Goal: Information Seeking & Learning: Learn about a topic

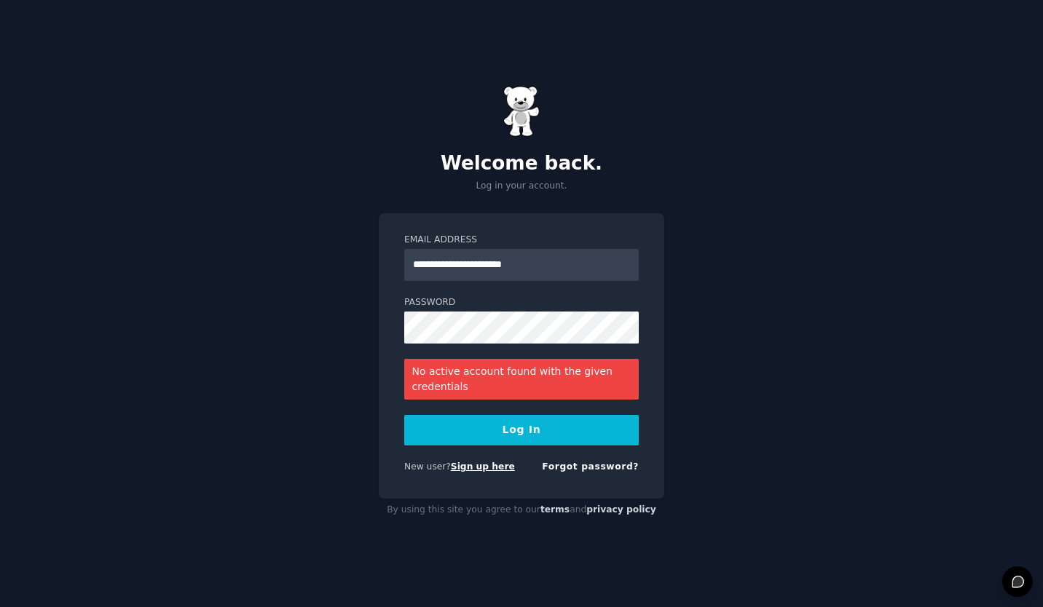
click at [481, 469] on link "Sign up here" at bounding box center [483, 467] width 64 height 10
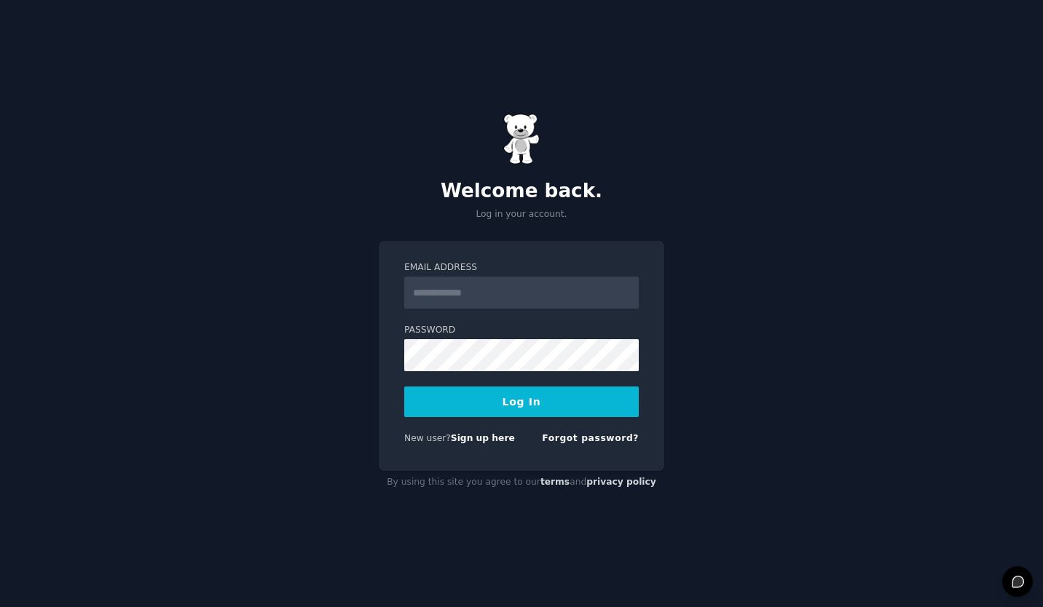
type input "**********"
click at [492, 396] on button "Log In" at bounding box center [521, 402] width 234 height 31
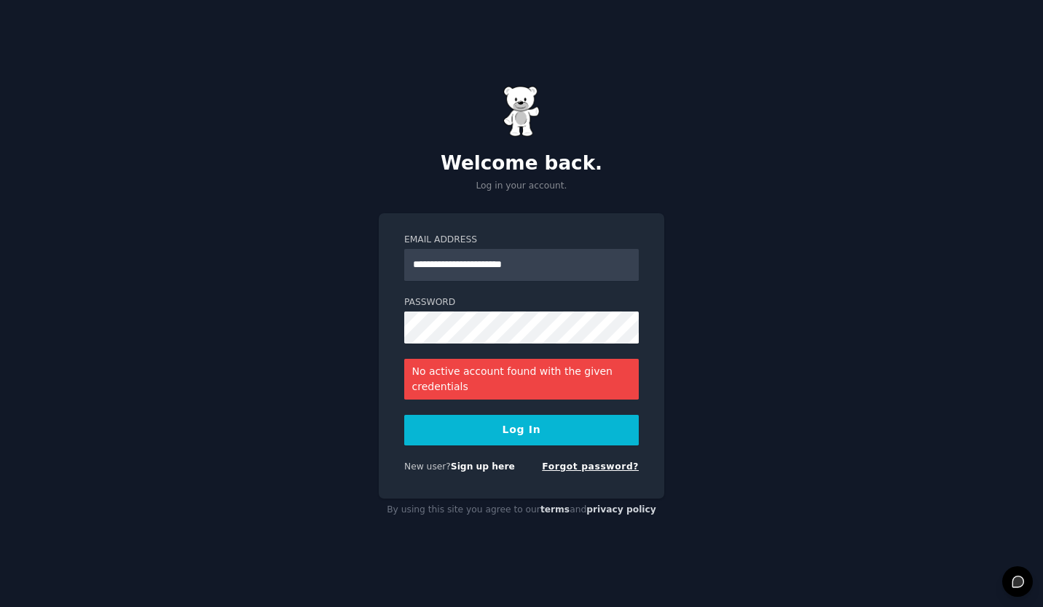
click at [594, 470] on link "Forgot password?" at bounding box center [590, 467] width 97 height 10
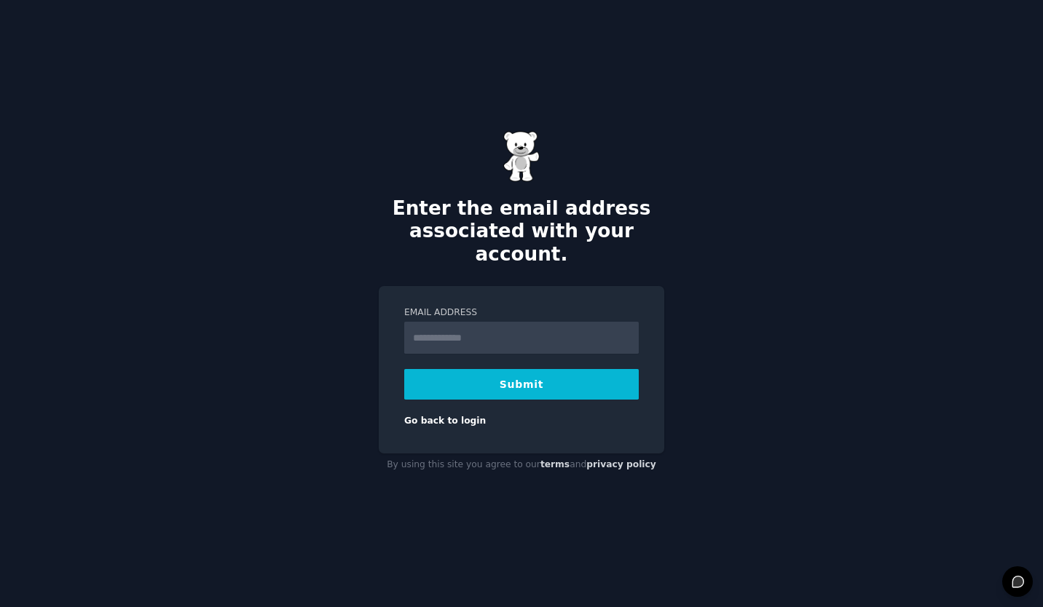
click at [454, 334] on input "Email Address" at bounding box center [521, 338] width 234 height 32
click at [419, 417] on div "Email Address Submit Go back to login" at bounding box center [521, 369] width 285 height 167
click at [425, 416] on link "Go back to login" at bounding box center [445, 421] width 82 height 10
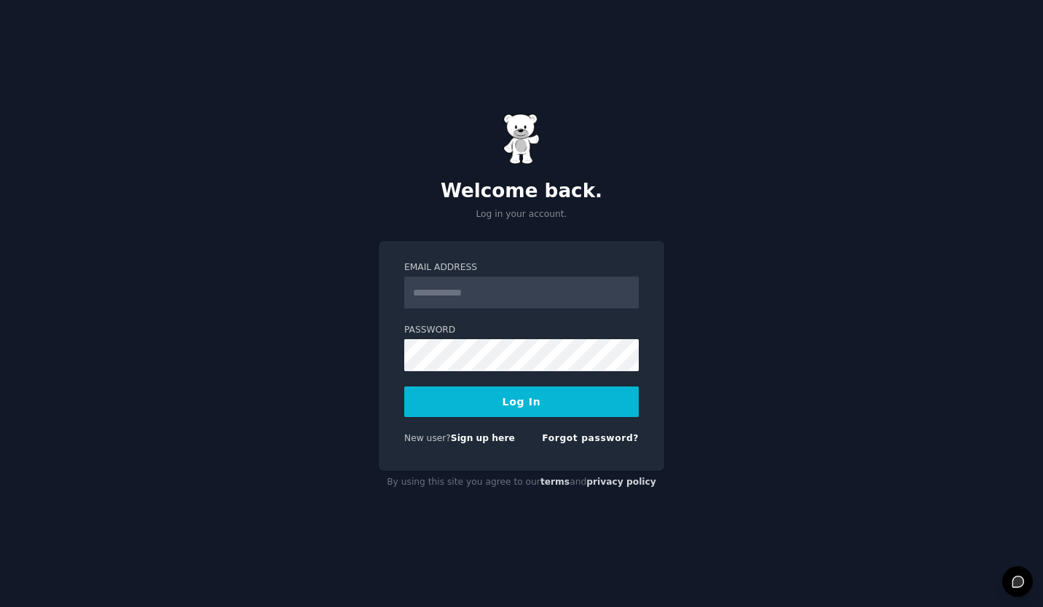
type input "**********"
click at [222, 320] on div "**********" at bounding box center [521, 303] width 1043 height 607
click at [425, 403] on button "Log In" at bounding box center [521, 402] width 234 height 31
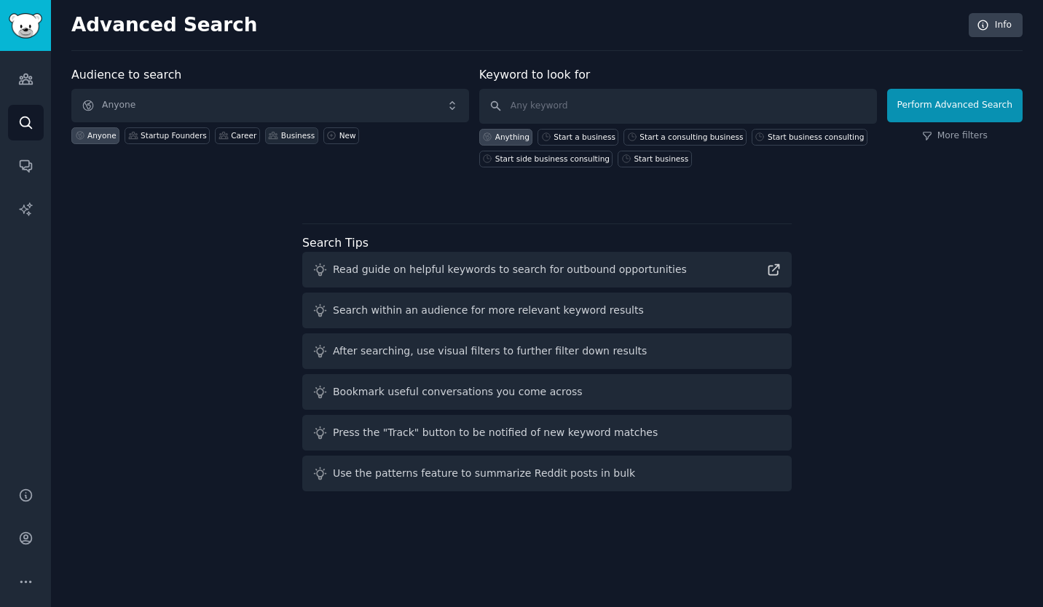
click at [281, 134] on div "Business" at bounding box center [297, 135] width 33 height 10
click at [181, 136] on div "Startup Founders" at bounding box center [174, 135] width 66 height 10
click at [540, 106] on input "text" at bounding box center [678, 106] width 398 height 35
click at [602, 105] on input "problems with busincess case" at bounding box center [678, 106] width 398 height 35
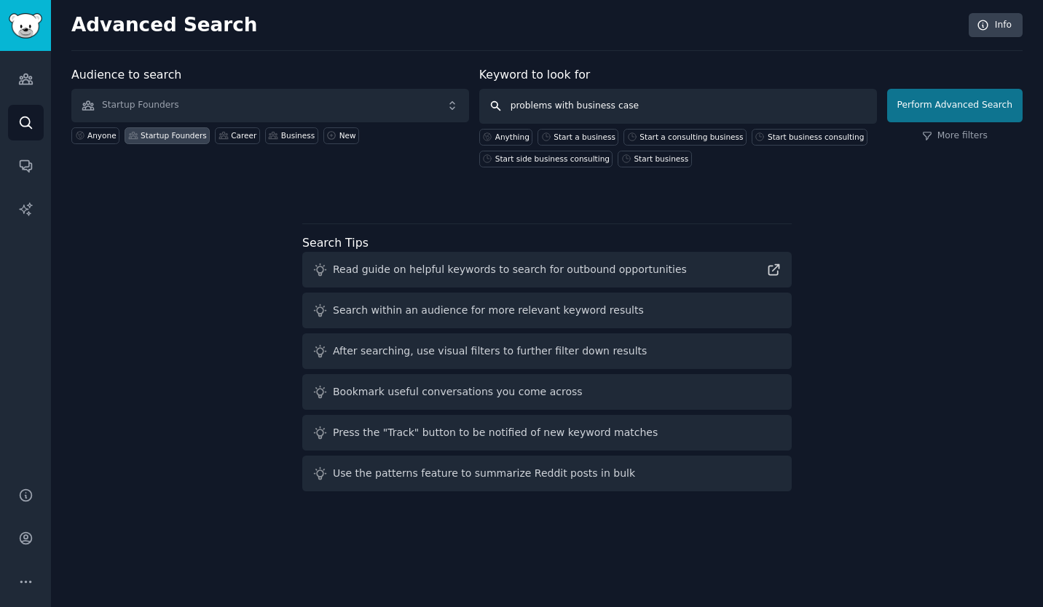
type input "problems with business case"
click at [938, 108] on button "Perform Advanced Search" at bounding box center [954, 105] width 135 height 33
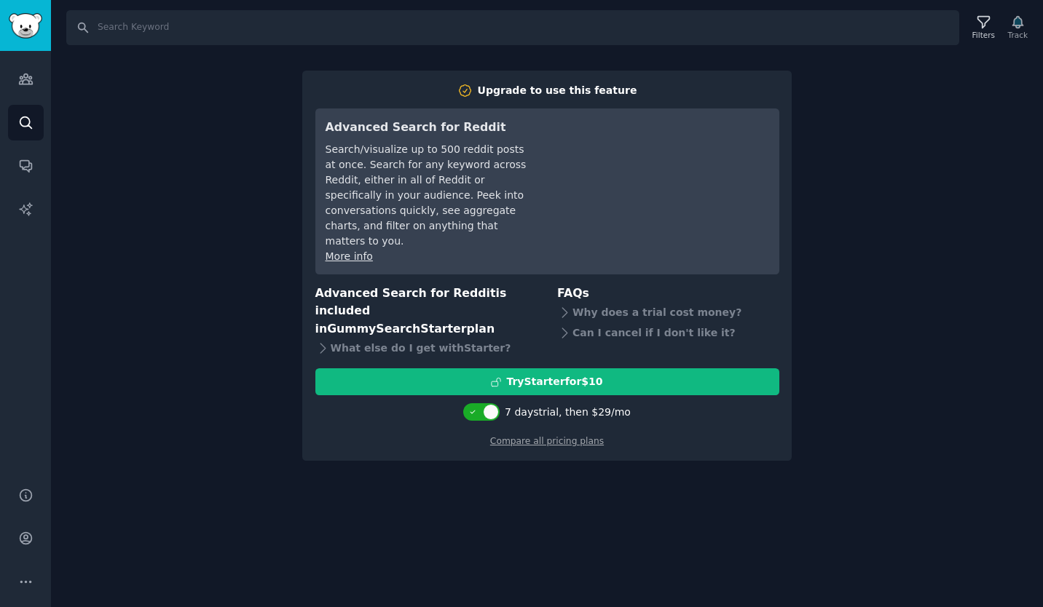
click at [837, 389] on div "Search Filters Track Upgrade to use this feature Advanced Search for Reddit Sea…" at bounding box center [547, 303] width 992 height 607
click at [151, 220] on div "Search Filters Track Upgrade to use this feature Advanced Search for Reddit Sea…" at bounding box center [547, 303] width 992 height 607
click at [28, 86] on icon "Sidebar" at bounding box center [25, 78] width 15 height 15
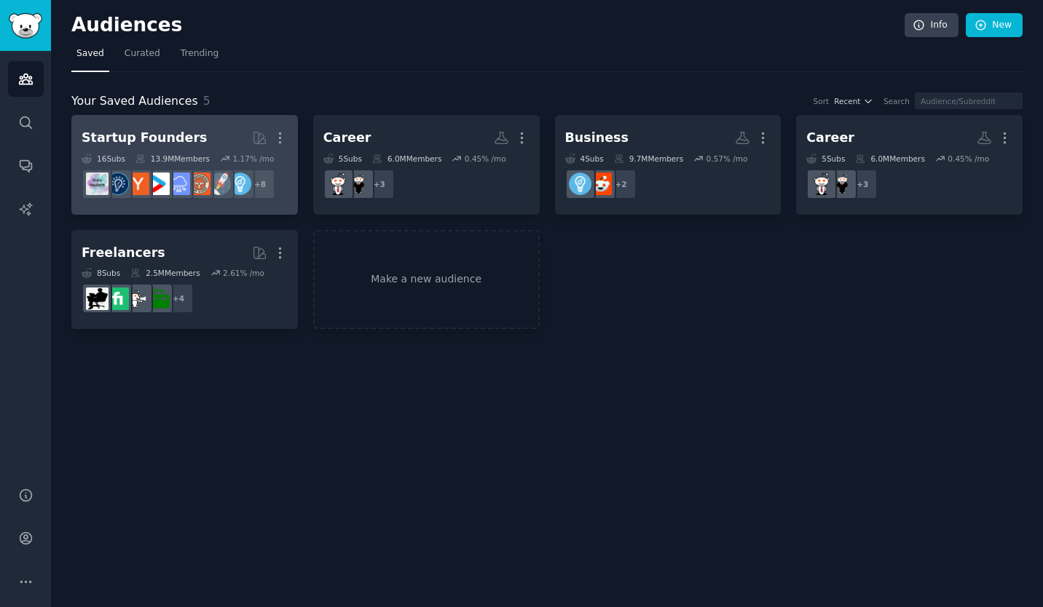
click at [161, 153] on div "Startup Founders More 16 Sub s 13.9M Members 1.17 % /mo + 8" at bounding box center [185, 164] width 206 height 79
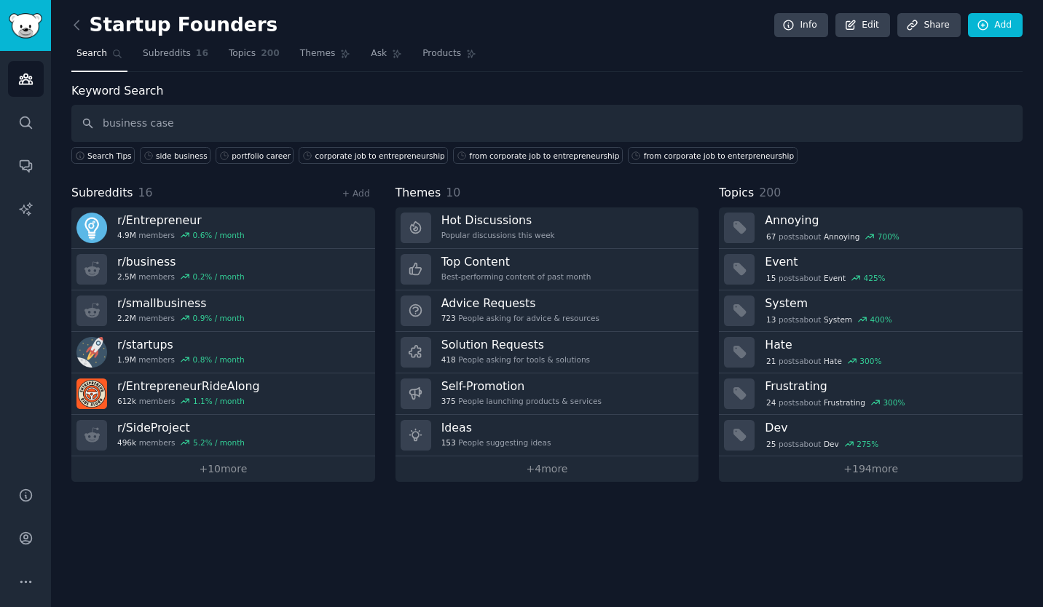
type input "business case"
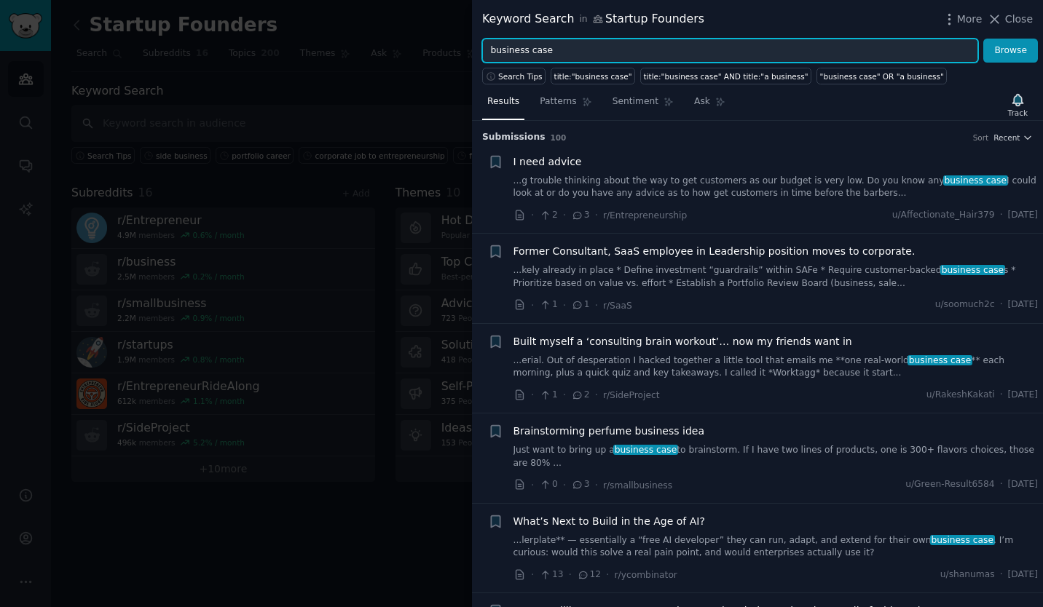
drag, startPoint x: 549, startPoint y: 51, endPoint x: 474, endPoint y: 48, distance: 75.1
click at [474, 48] on div "business case Browse" at bounding box center [757, 51] width 571 height 25
type input "A"
click at [983, 39] on button "Browse" at bounding box center [1010, 51] width 55 height 25
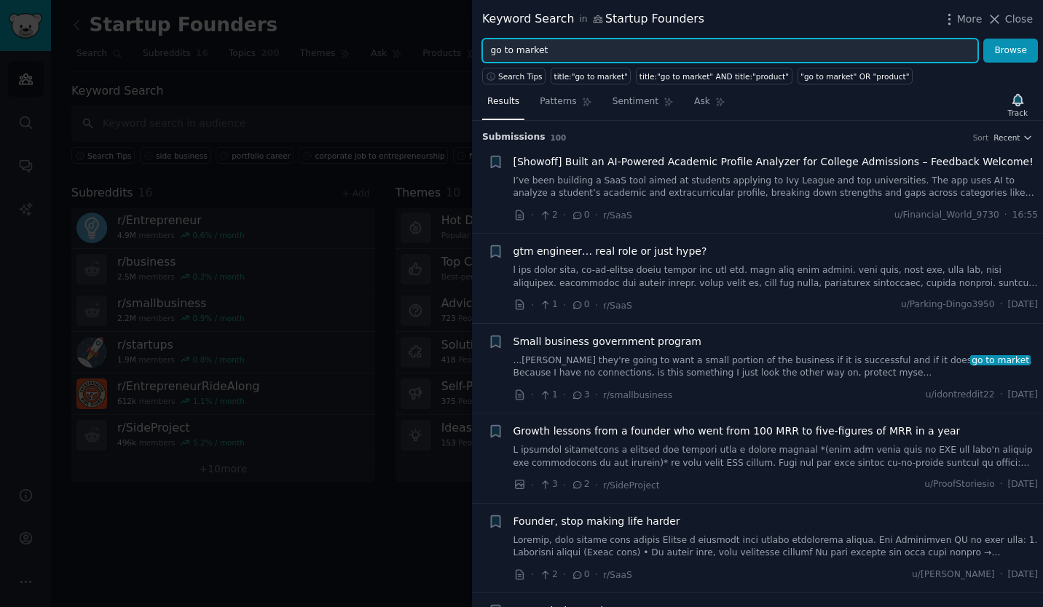
drag, startPoint x: 566, startPoint y: 53, endPoint x: 360, endPoint y: 12, distance: 210.1
click at [360, 12] on div "Keyword Search in Startup Founders More Close go to market Browse Search Tips t…" at bounding box center [521, 303] width 1043 height 607
click at [983, 39] on button "Browse" at bounding box center [1010, 51] width 55 height 25
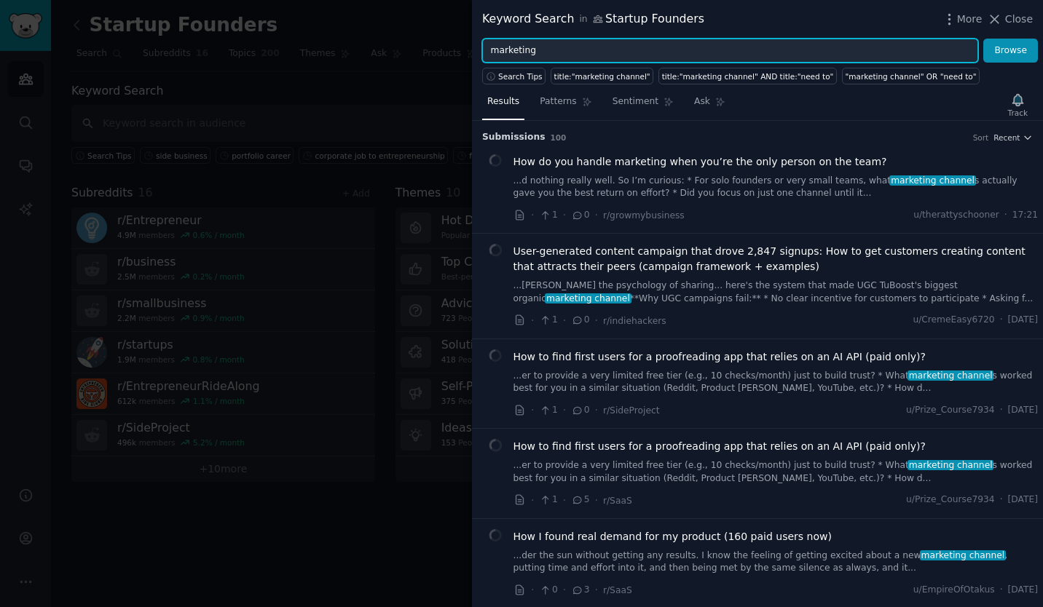
click at [983, 39] on button "Browse" at bounding box center [1010, 51] width 55 height 25
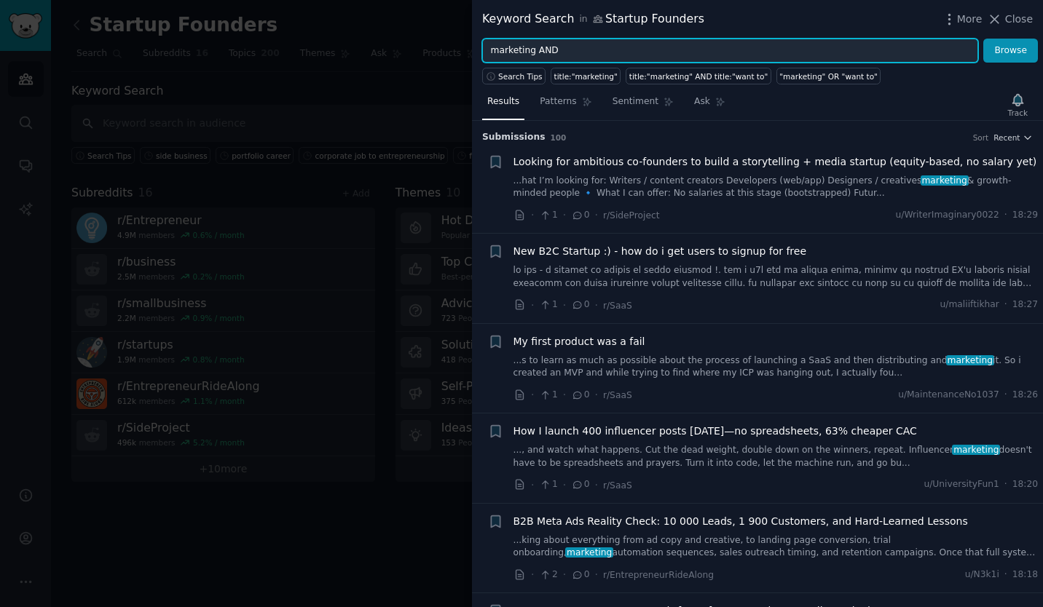
click at [490, 50] on input "marketing AND" at bounding box center [730, 51] width 496 height 25
type input ""marketing AND"
drag, startPoint x: 587, startPoint y: 49, endPoint x: 443, endPoint y: 32, distance: 145.1
click at [443, 32] on div "Keyword Search in Startup Founders More Close "marketing AND Browse Search Tips…" at bounding box center [521, 303] width 1043 height 607
click at [983, 39] on button "Browse" at bounding box center [1010, 51] width 55 height 25
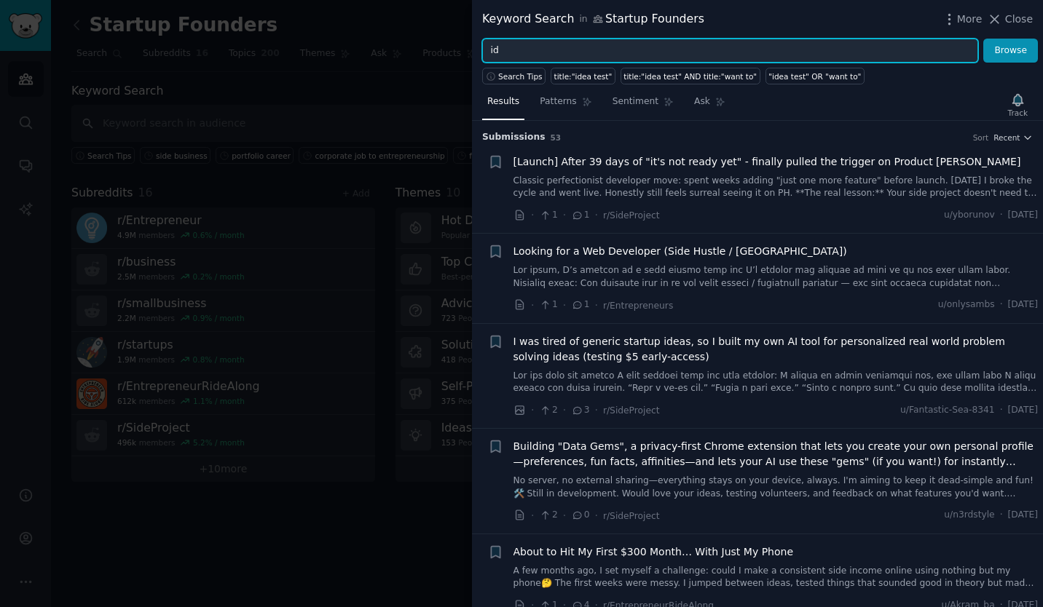
type input "i"
click at [983, 39] on button "Browse" at bounding box center [1010, 51] width 55 height 25
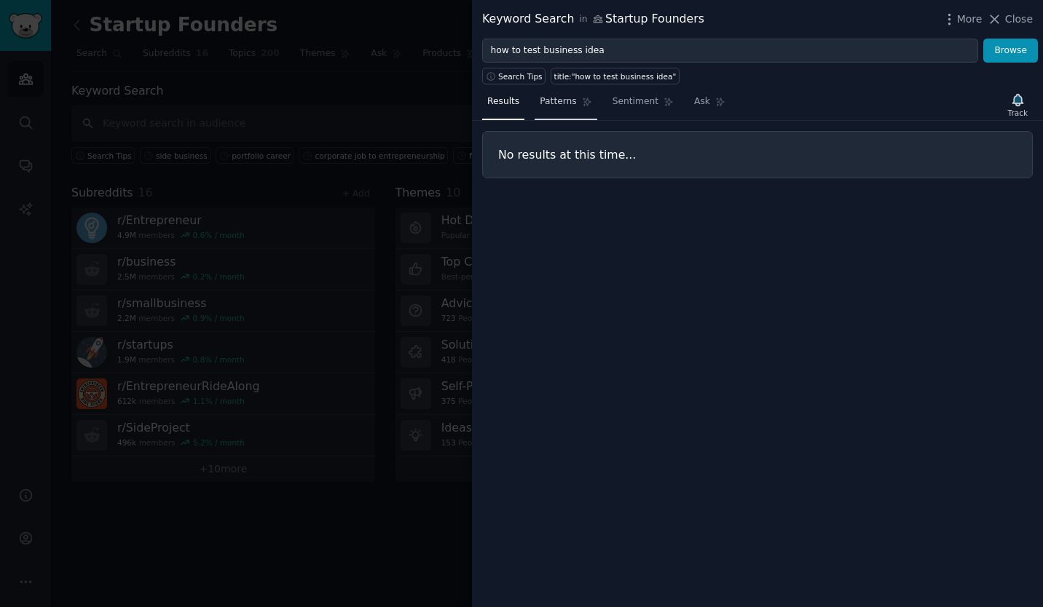
click at [556, 99] on span "Patterns" at bounding box center [558, 101] width 36 height 13
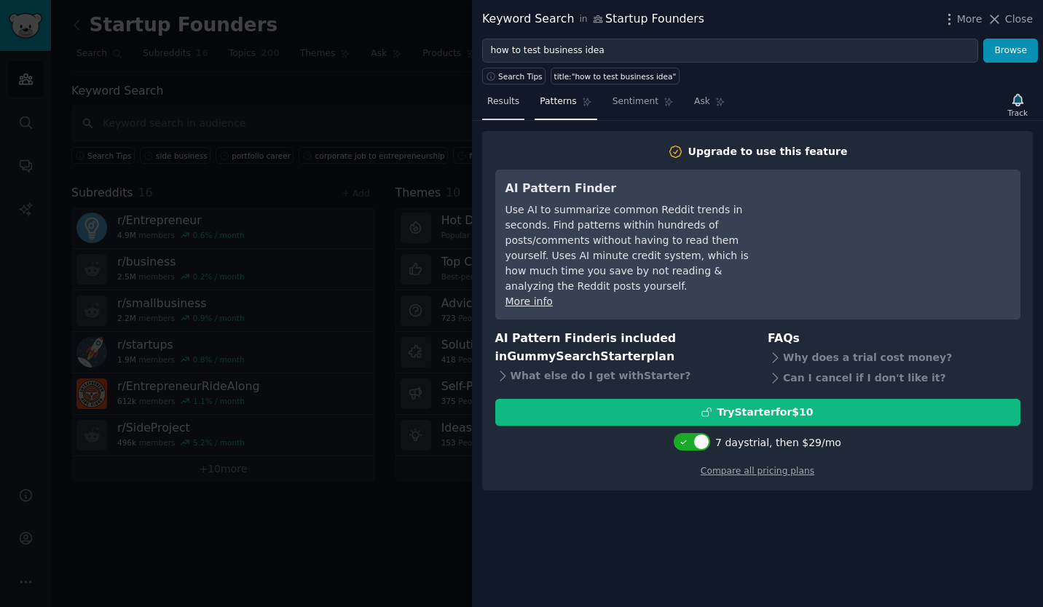
click at [515, 99] on span "Results" at bounding box center [503, 101] width 32 height 13
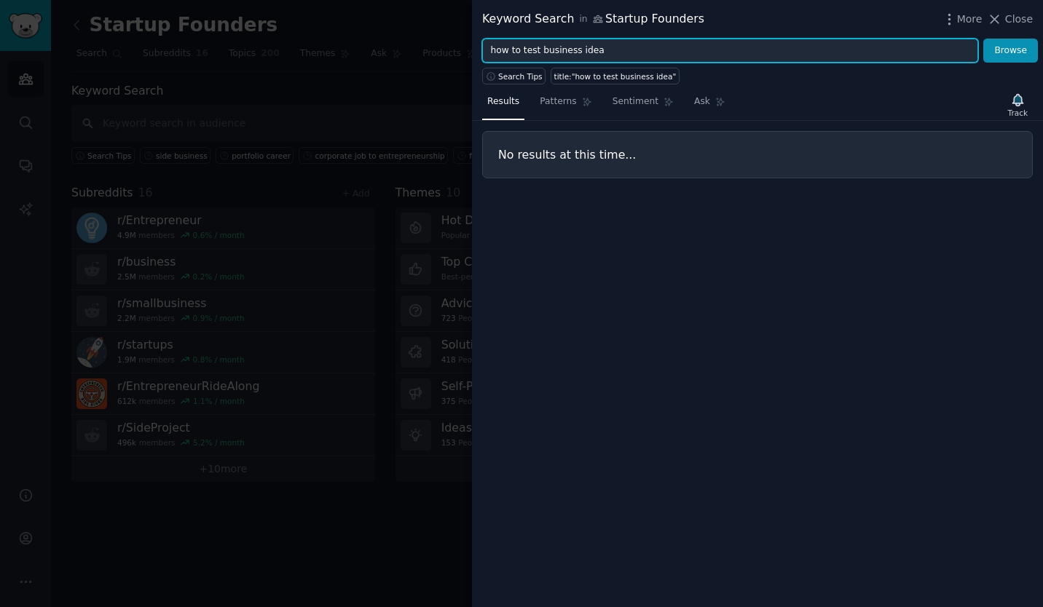
drag, startPoint x: 536, startPoint y: 49, endPoint x: 453, endPoint y: 47, distance: 83.0
click at [453, 47] on div "Keyword Search in Startup Founders More Close how to test business idea Browse …" at bounding box center [521, 303] width 1043 height 607
click at [518, 47] on input "how to test business idea" at bounding box center [730, 51] width 496 height 25
click at [983, 39] on button "Browse" at bounding box center [1010, 51] width 55 height 25
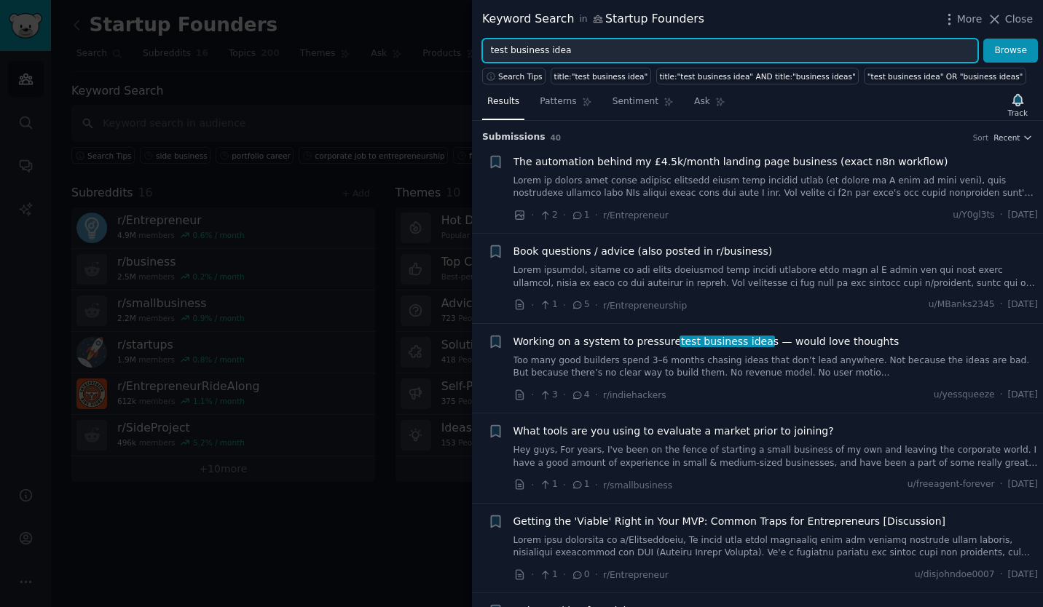
drag, startPoint x: 576, startPoint y: 48, endPoint x: 466, endPoint y: 31, distance: 111.2
click at [466, 31] on div "Keyword Search in Startup Founders More Close test business idea Browse Search …" at bounding box center [521, 303] width 1043 height 607
click at [564, 47] on input ""social media"" at bounding box center [730, 51] width 496 height 25
click at [983, 39] on button "Browse" at bounding box center [1010, 51] width 55 height 25
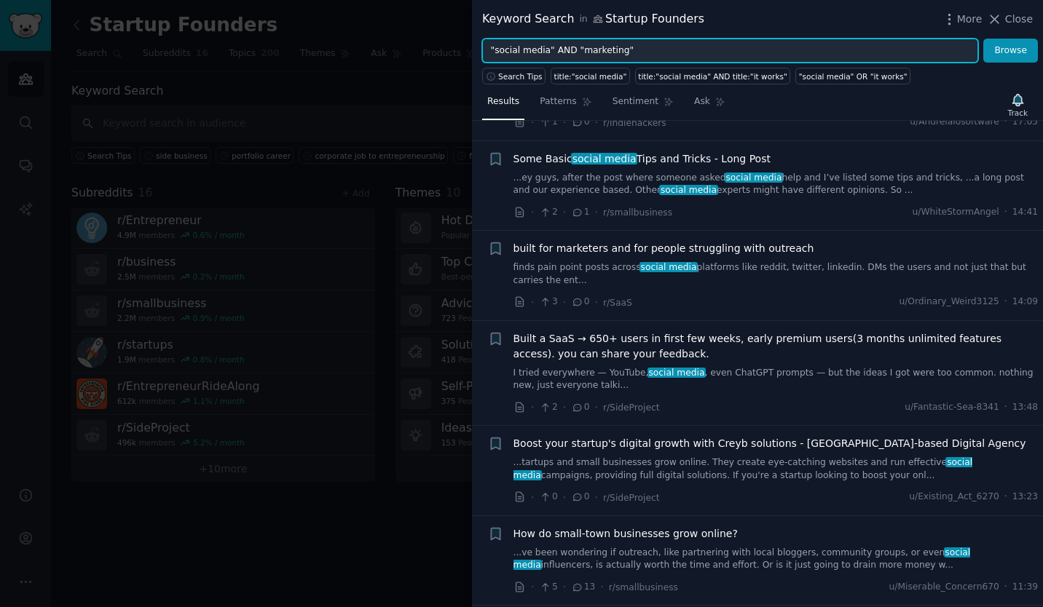
scroll to position [186, 0]
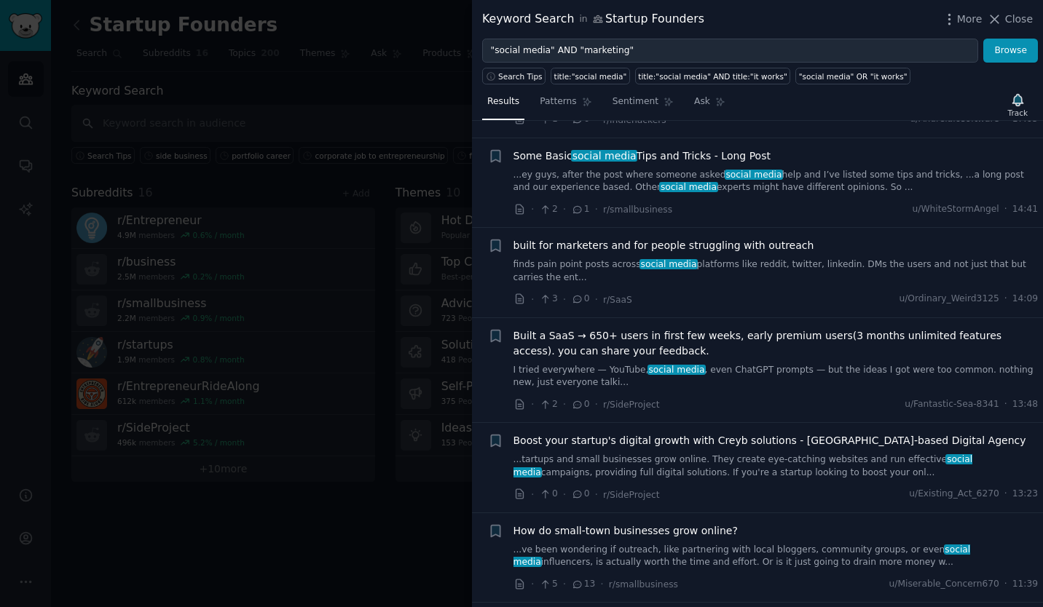
click at [780, 343] on span "Built a SaaS → 650+ users in first few weeks, early premium users(3 months unli…" at bounding box center [775, 343] width 525 height 31
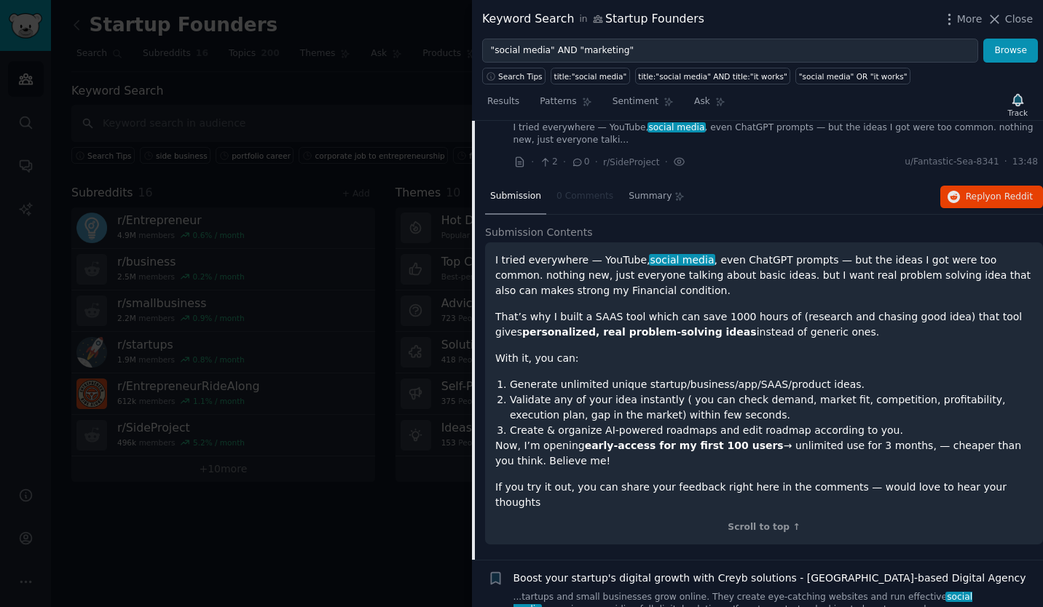
scroll to position [429, 0]
click at [754, 521] on div "Scroll to top ↑" at bounding box center [763, 527] width 537 height 13
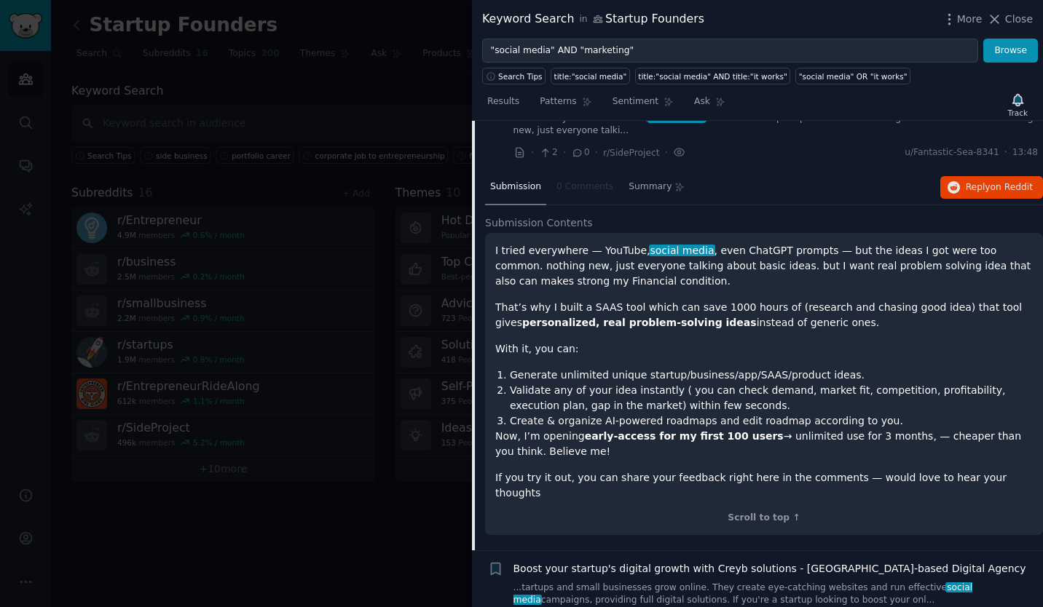
scroll to position [438, 0]
click at [762, 511] on div "Scroll to top ↑" at bounding box center [763, 517] width 537 height 13
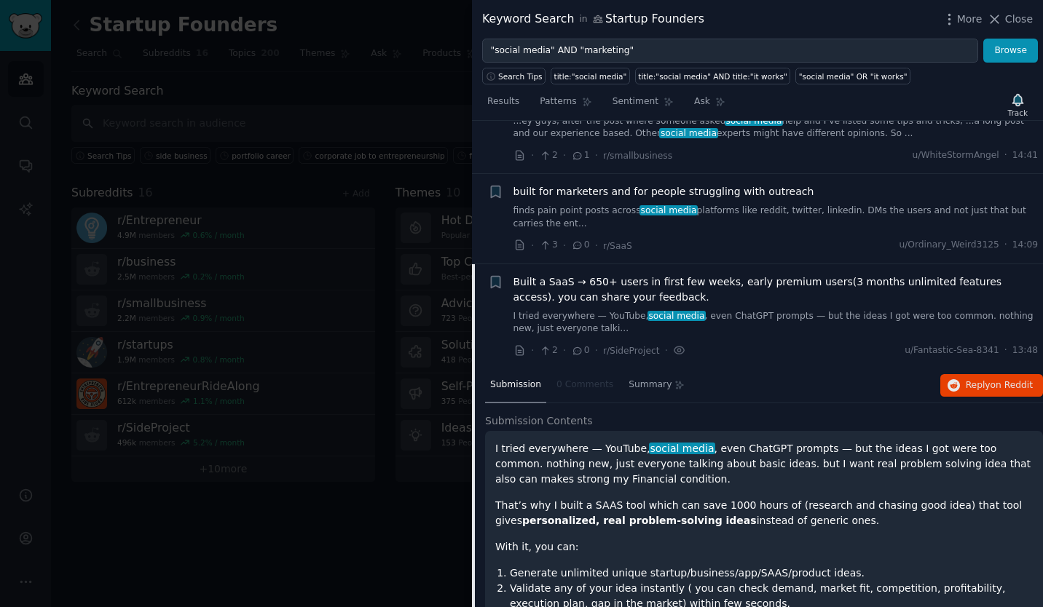
scroll to position [240, 0]
click at [649, 310] on span "social media" at bounding box center [676, 315] width 58 height 10
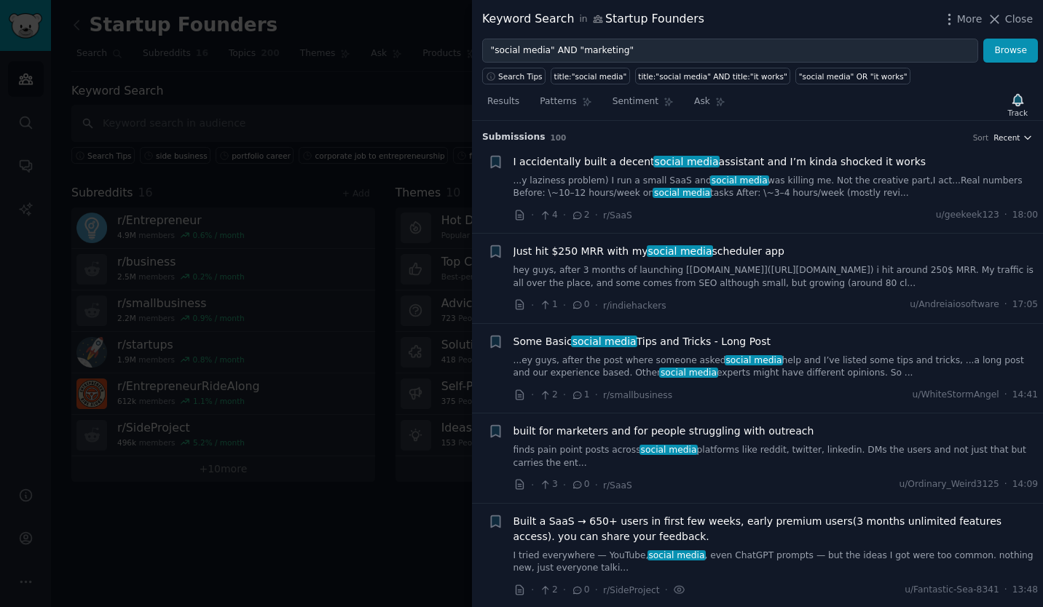
click at [1025, 138] on icon "button" at bounding box center [1027, 138] width 10 height 10
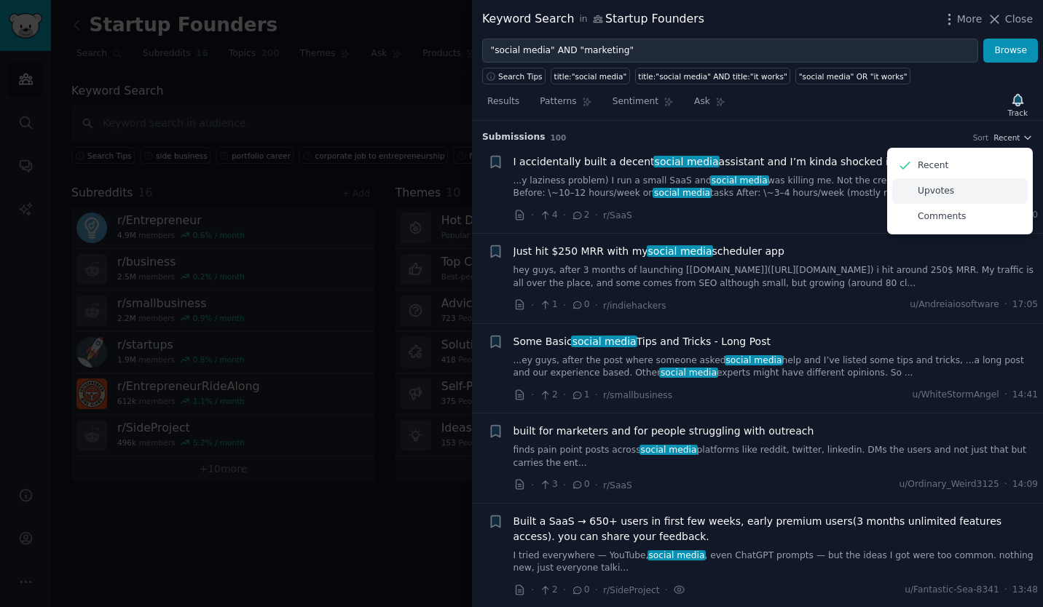
click at [975, 190] on div "Upvotes" at bounding box center [959, 190] width 135 height 25
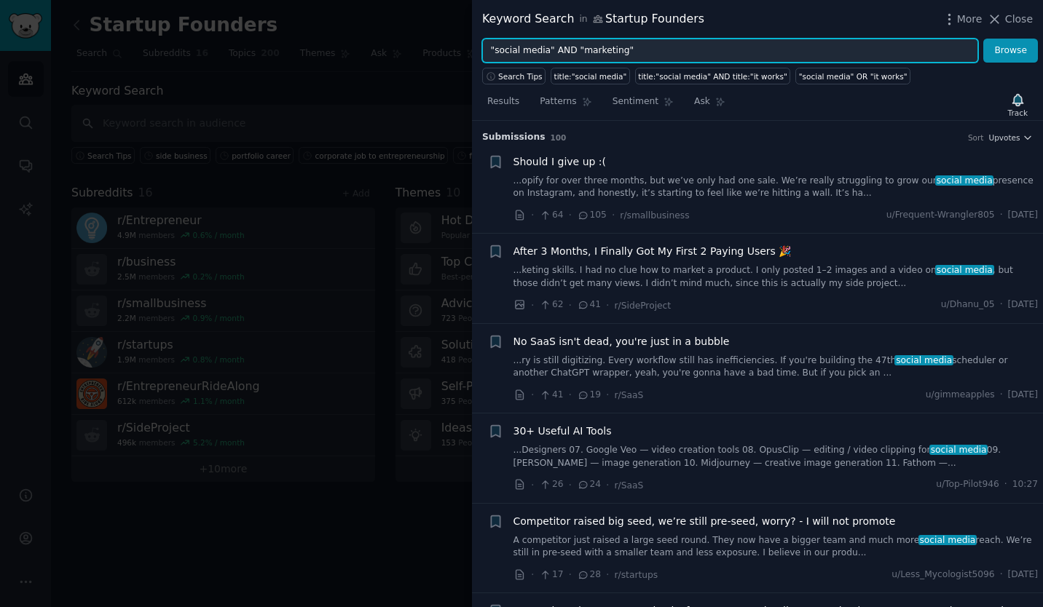
click at [630, 52] on input ""social media" AND "marketing"" at bounding box center [730, 51] width 496 height 25
drag, startPoint x: 630, startPoint y: 52, endPoint x: 550, endPoint y: 51, distance: 80.1
click at [550, 51] on input ""social media" AND "marketing"" at bounding box center [730, 51] width 496 height 25
type input ""social media""
click at [983, 39] on button "Browse" at bounding box center [1010, 51] width 55 height 25
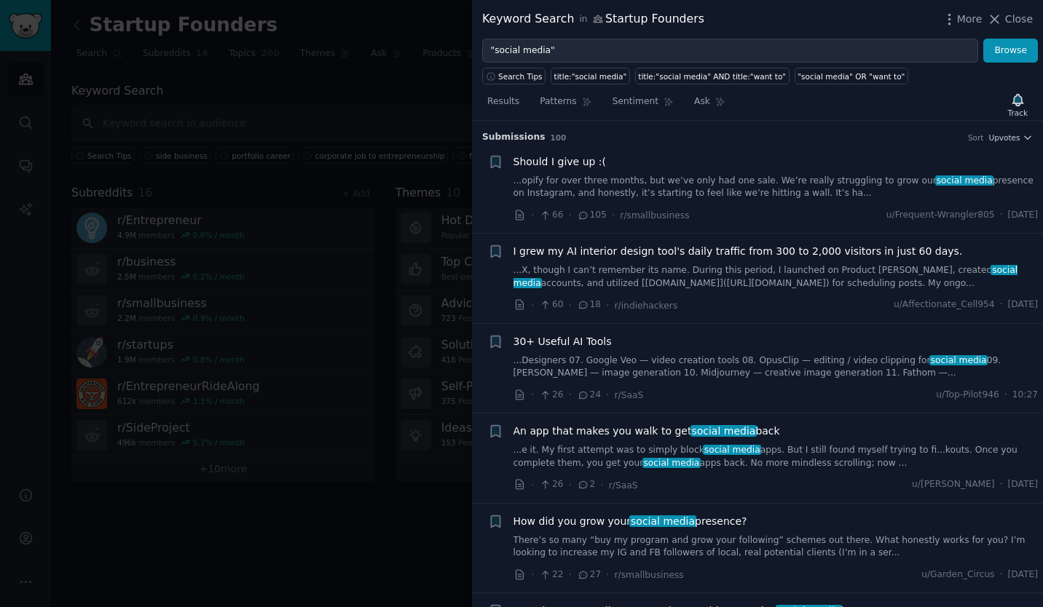
click at [307, 74] on div at bounding box center [521, 303] width 1043 height 607
